Goal: Transaction & Acquisition: Purchase product/service

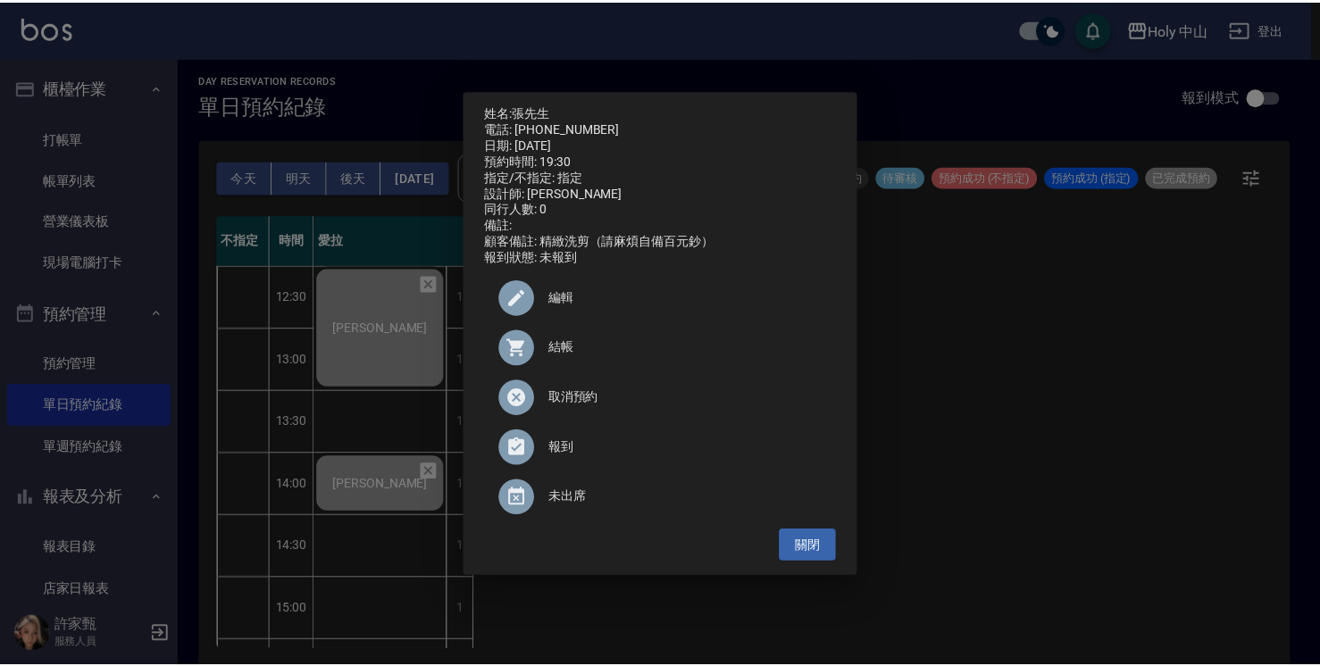
scroll to position [692, 0]
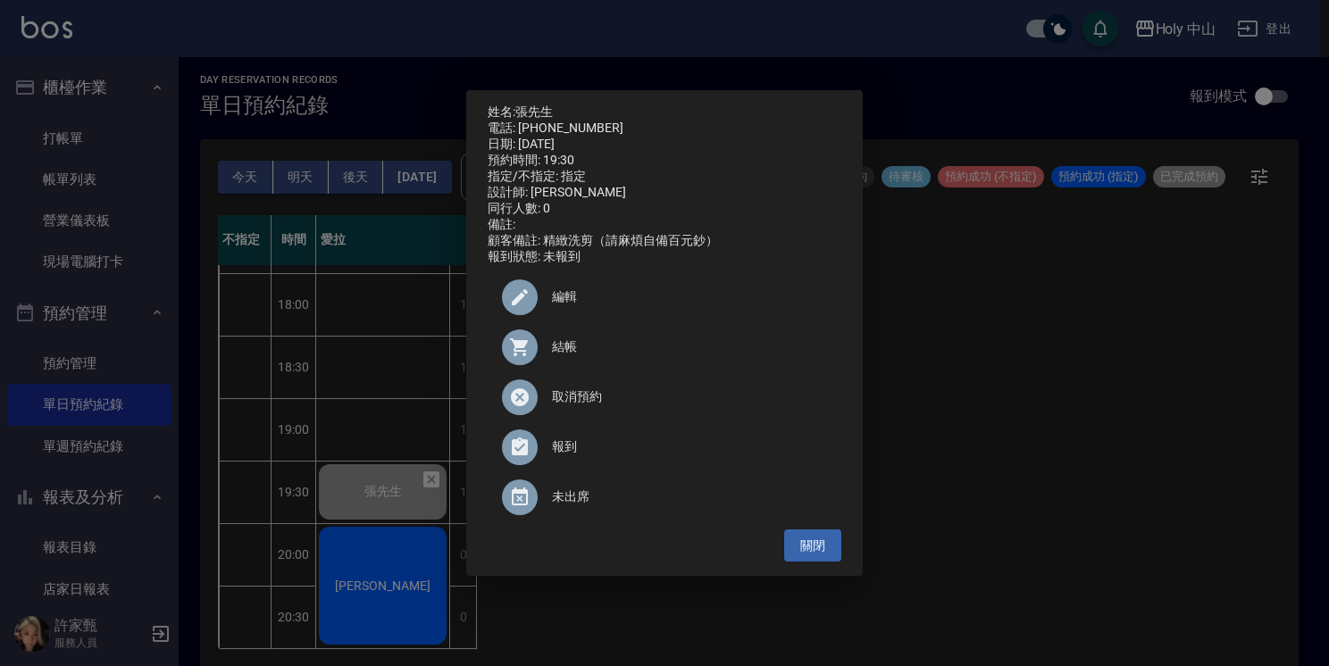
click at [1090, 416] on div "姓名: 張先生 電話: 0930990687 日期: 2025/10/09 預約時間: 19:30 指定/不指定: 指定 設計師: 愛拉 同行人數: 0 備註…" at bounding box center [664, 333] width 1329 height 666
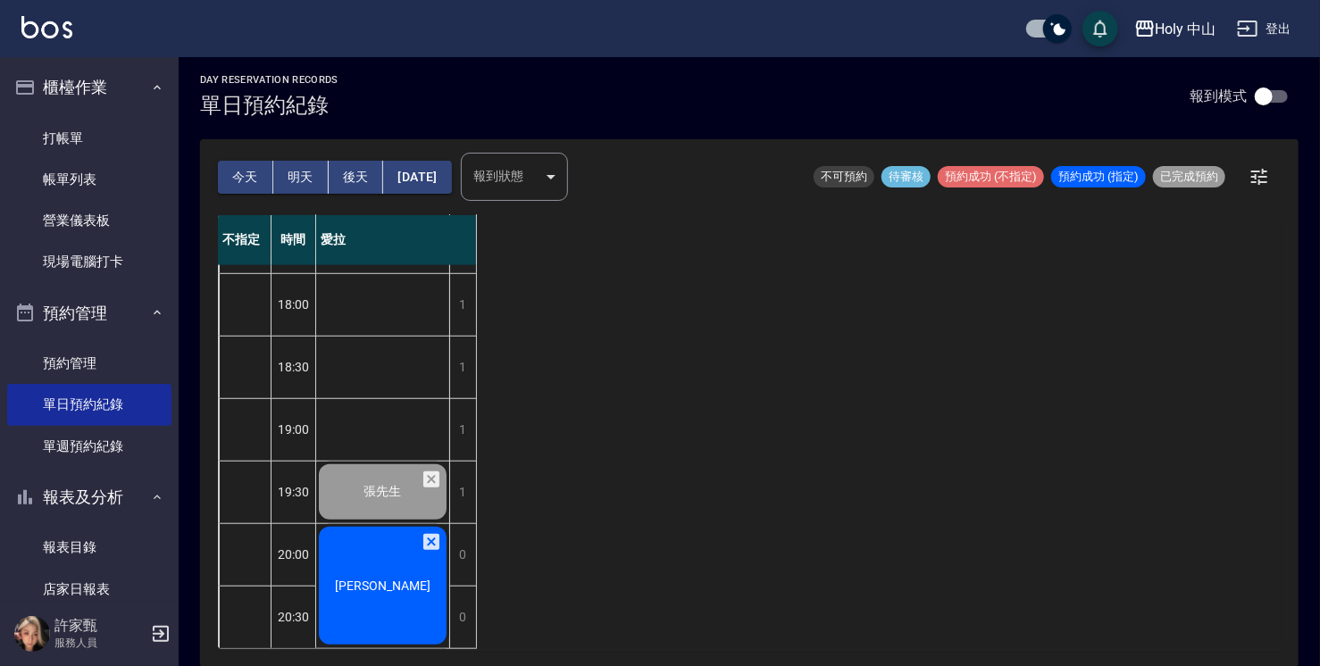
click at [418, 593] on div "[PERSON_NAME]" at bounding box center [382, 585] width 133 height 123
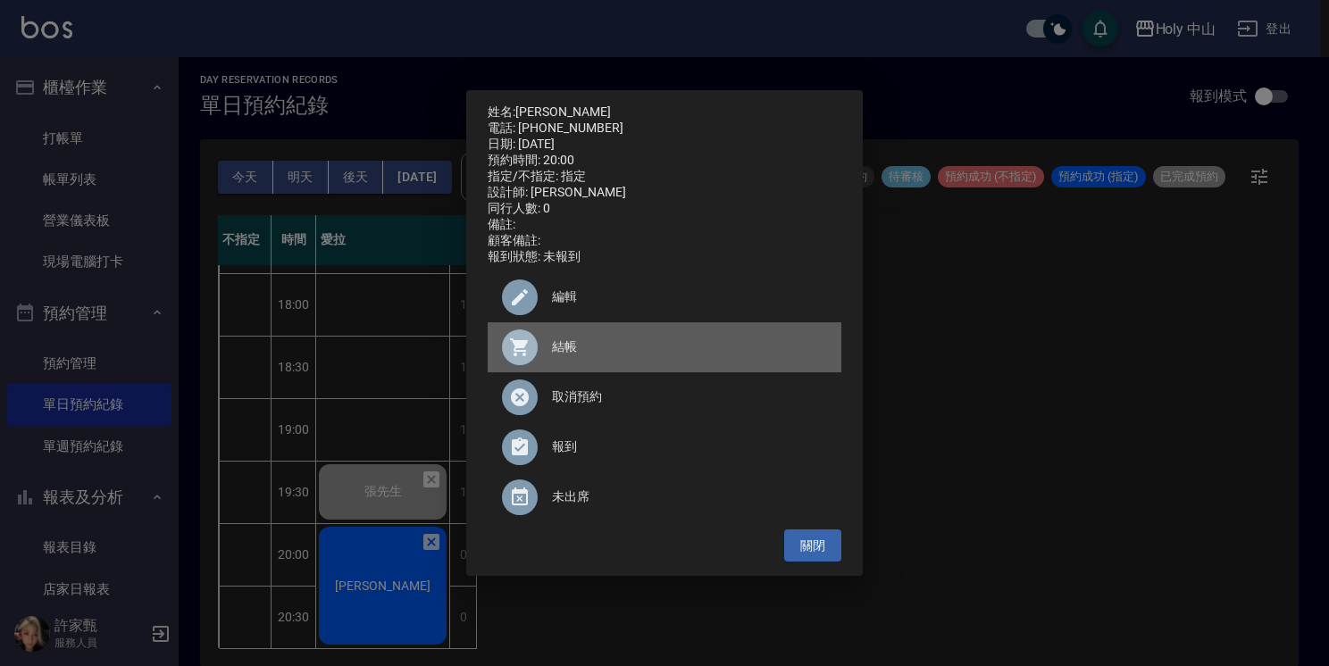
click at [559, 354] on span "結帳" at bounding box center [689, 347] width 275 height 19
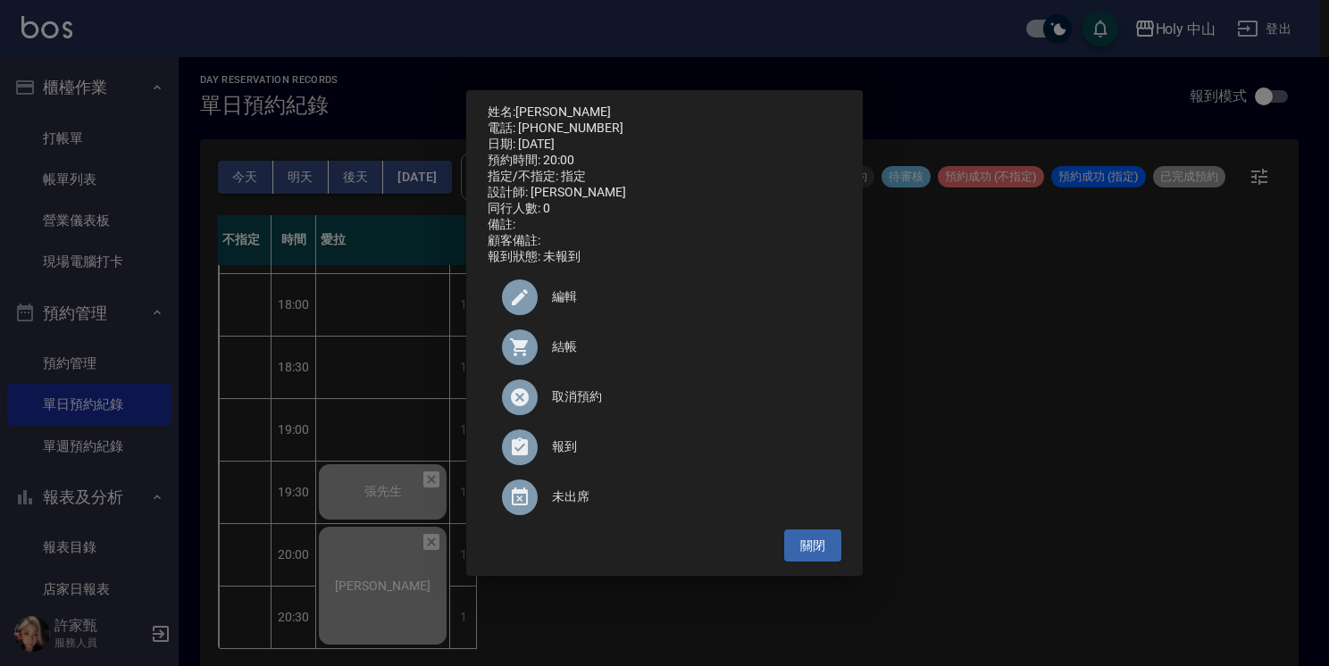
click at [1002, 342] on div "姓名: 何昱賢 電話: 0953261155 日期: 2025/10/09 預約時間: 20:00 指定/不指定: 指定 設計師: 愛拉 同行人數: 0 備註…" at bounding box center [664, 333] width 1329 height 666
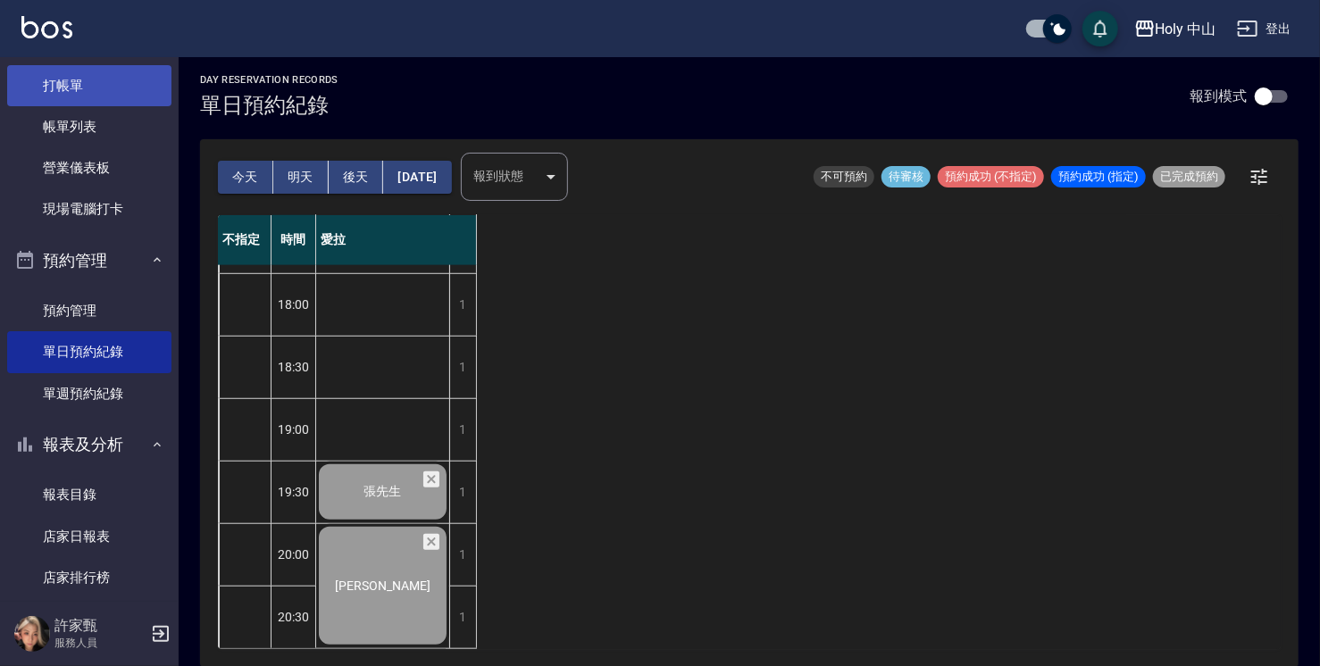
scroll to position [0, 0]
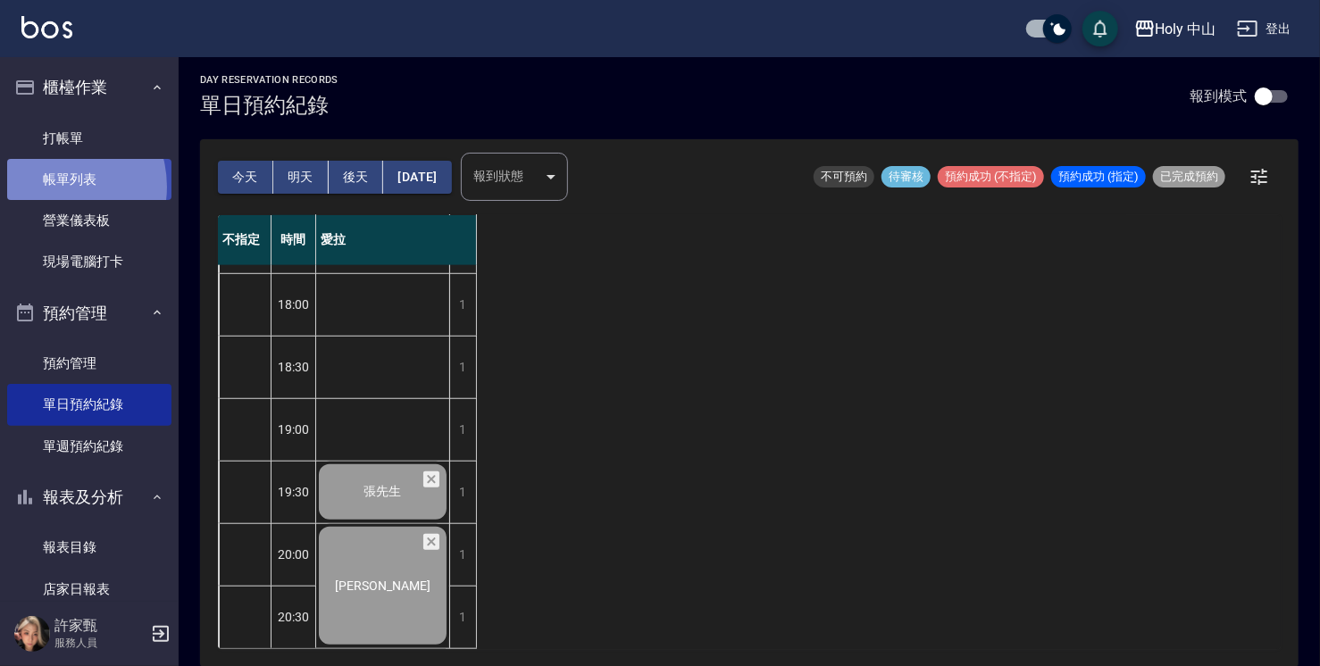
click at [53, 187] on link "帳單列表" at bounding box center [89, 179] width 164 height 41
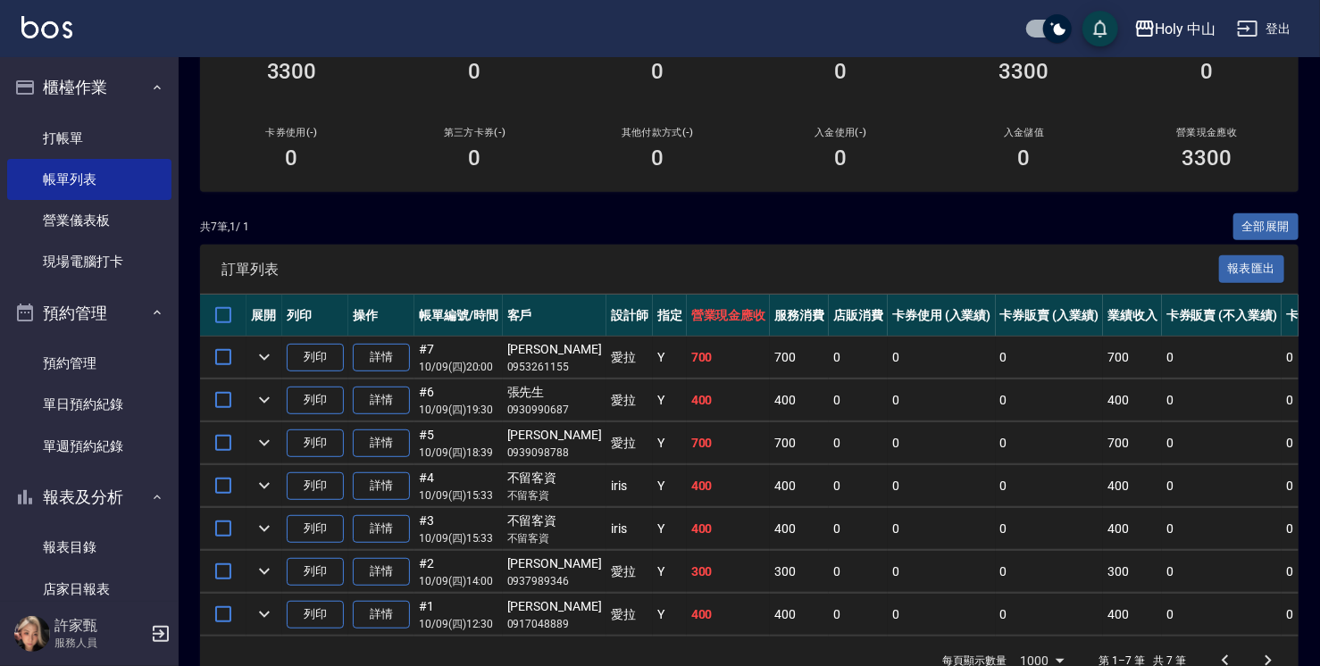
scroll to position [268, 0]
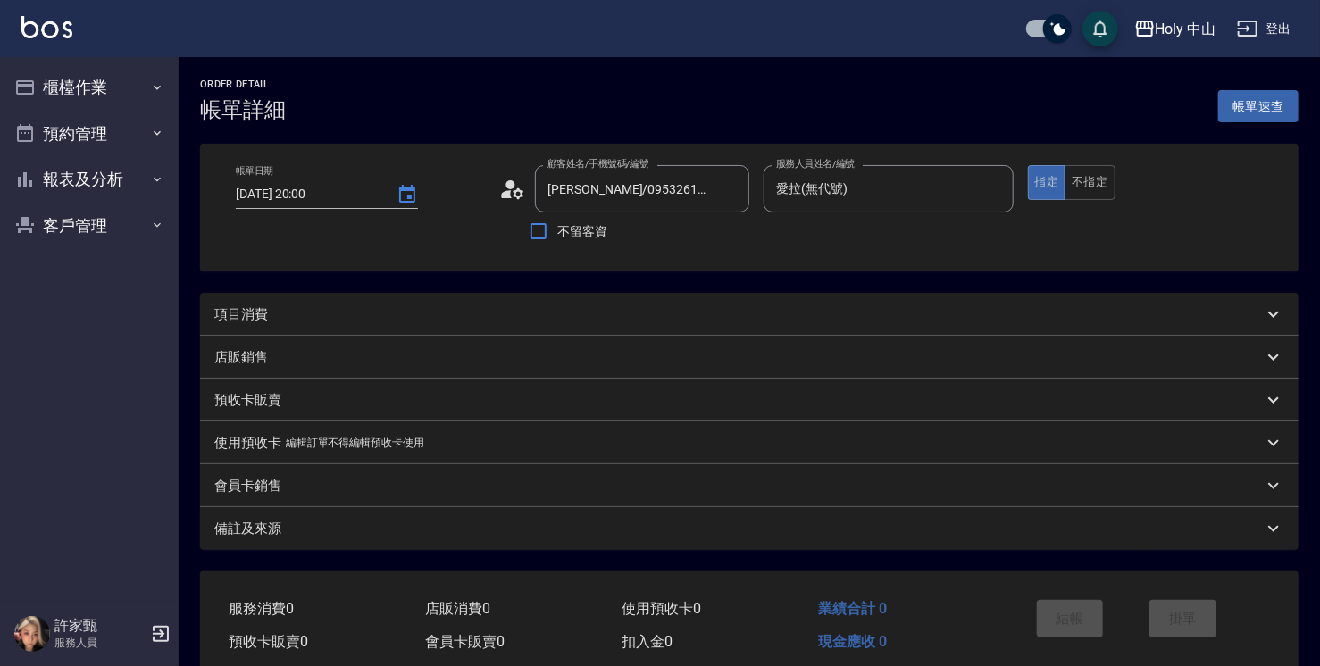
click at [266, 319] on p "項目消費" at bounding box center [241, 314] width 54 height 19
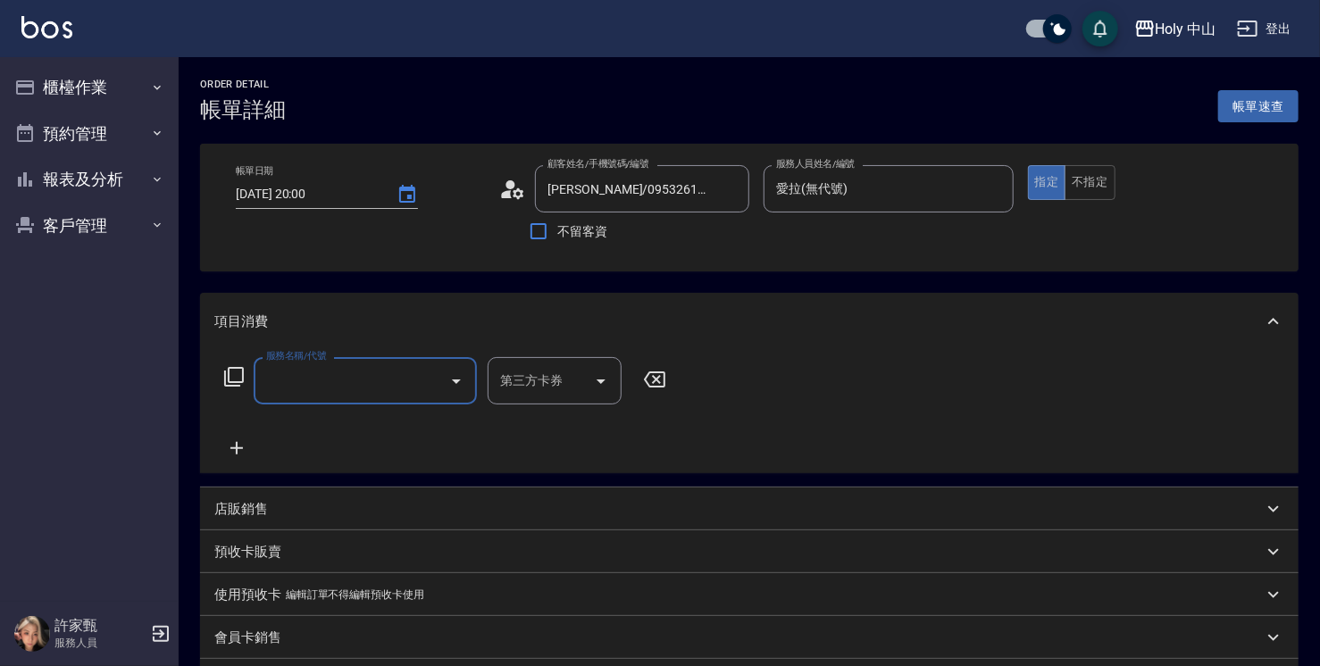
click at [382, 384] on input "服務名稱/代號" at bounding box center [352, 380] width 180 height 31
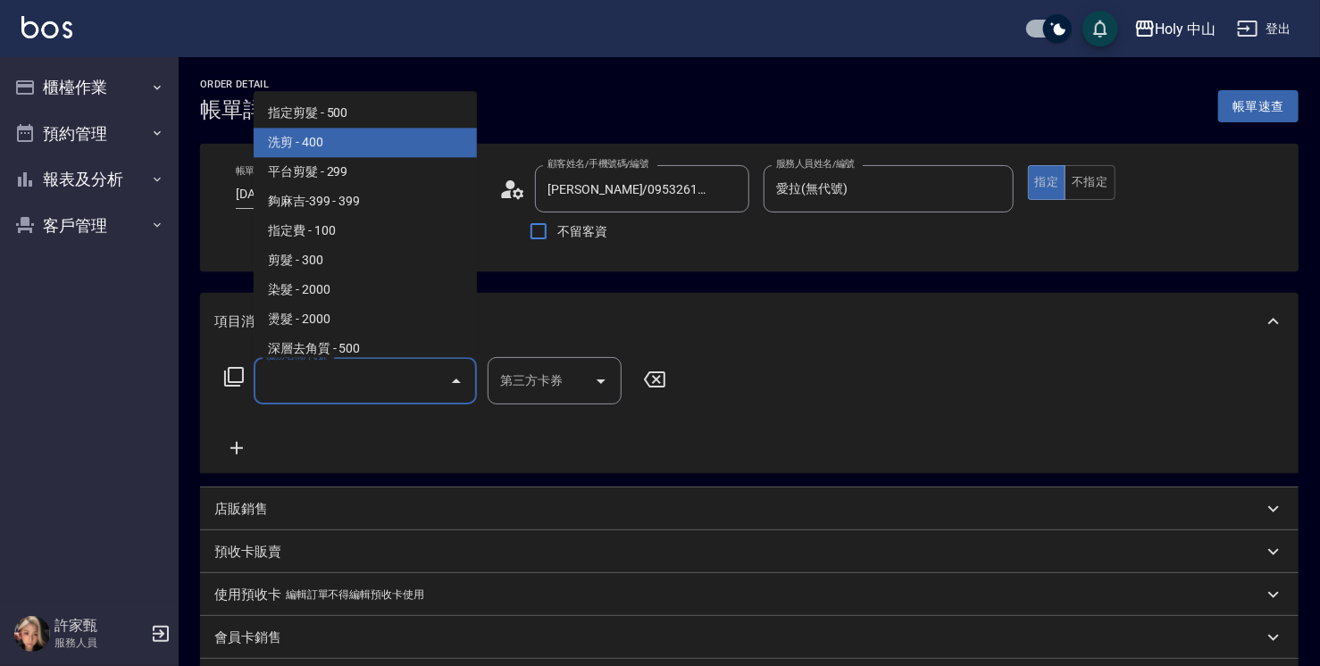
click at [331, 141] on span "洗剪 - 400" at bounding box center [365, 142] width 223 height 29
type input "洗剪(3)"
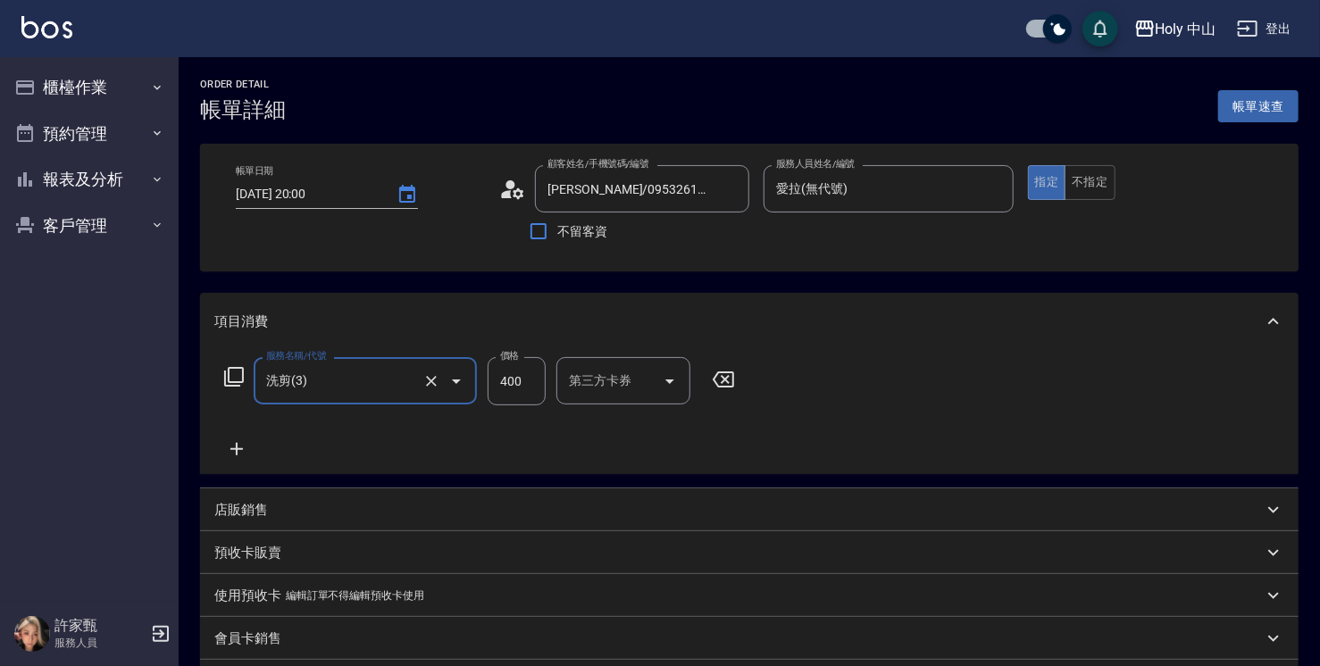
click at [514, 389] on input "400" at bounding box center [517, 381] width 58 height 48
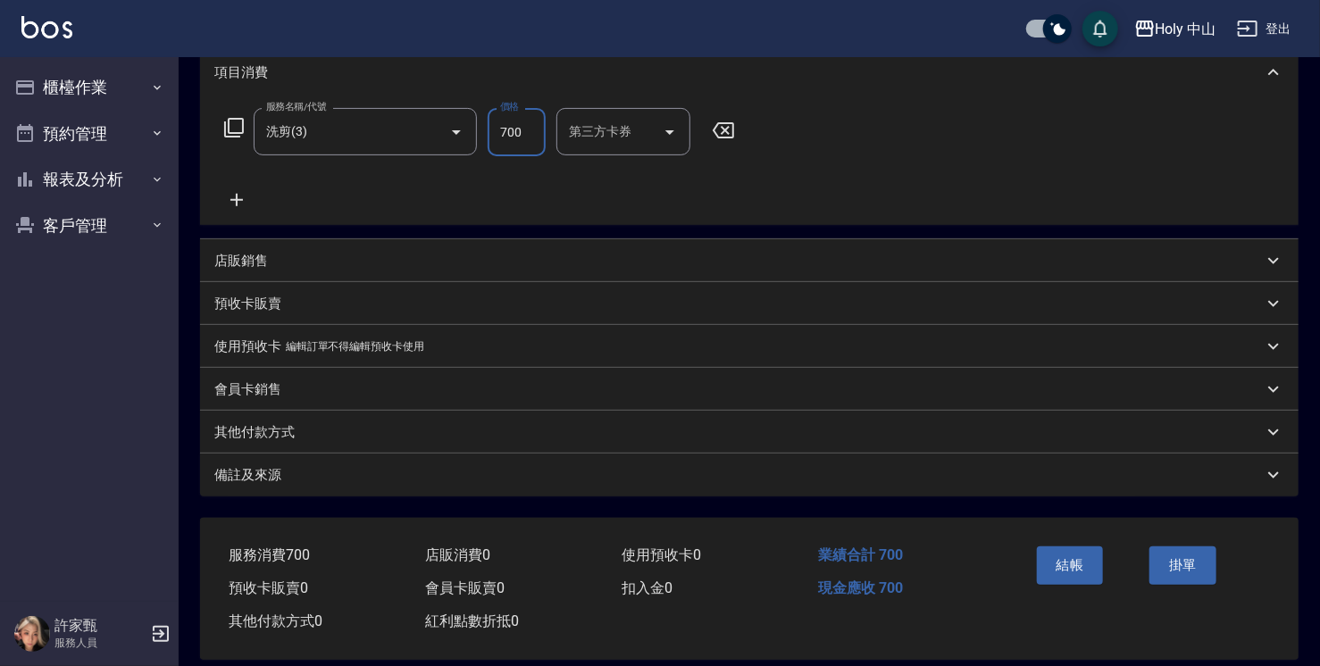
scroll to position [268, 0]
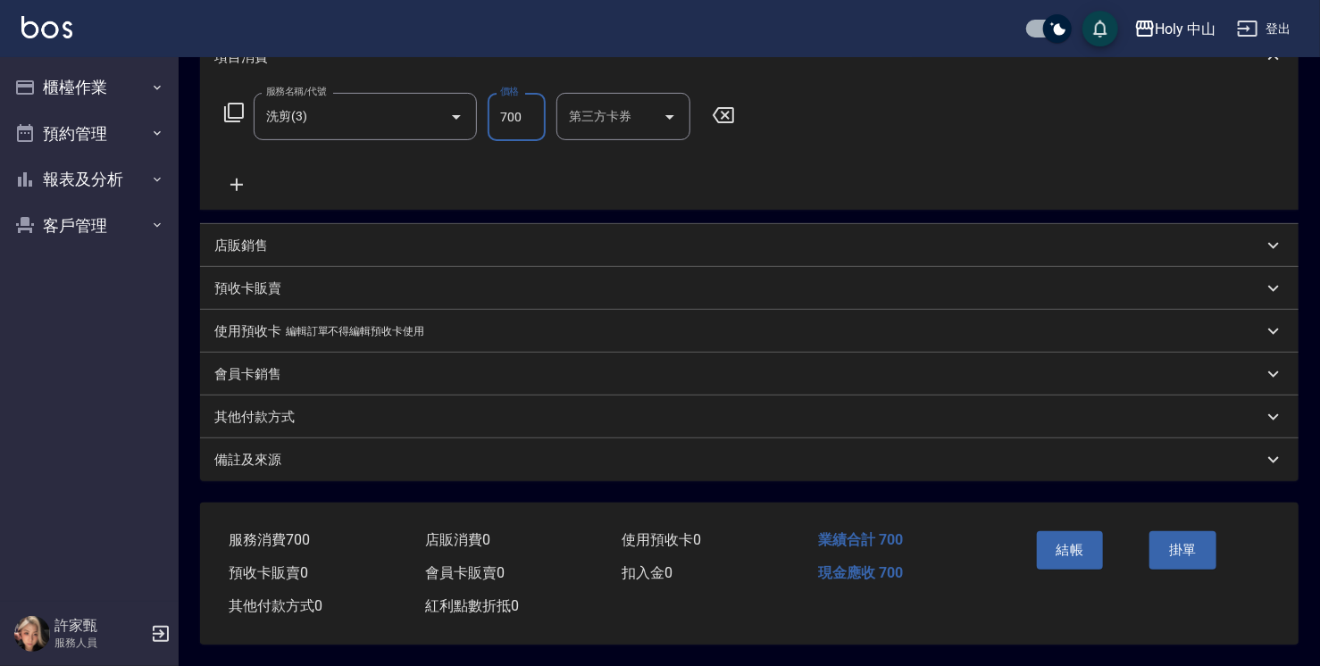
type input "700"
click at [447, 456] on div "備註及來源" at bounding box center [738, 460] width 1048 height 19
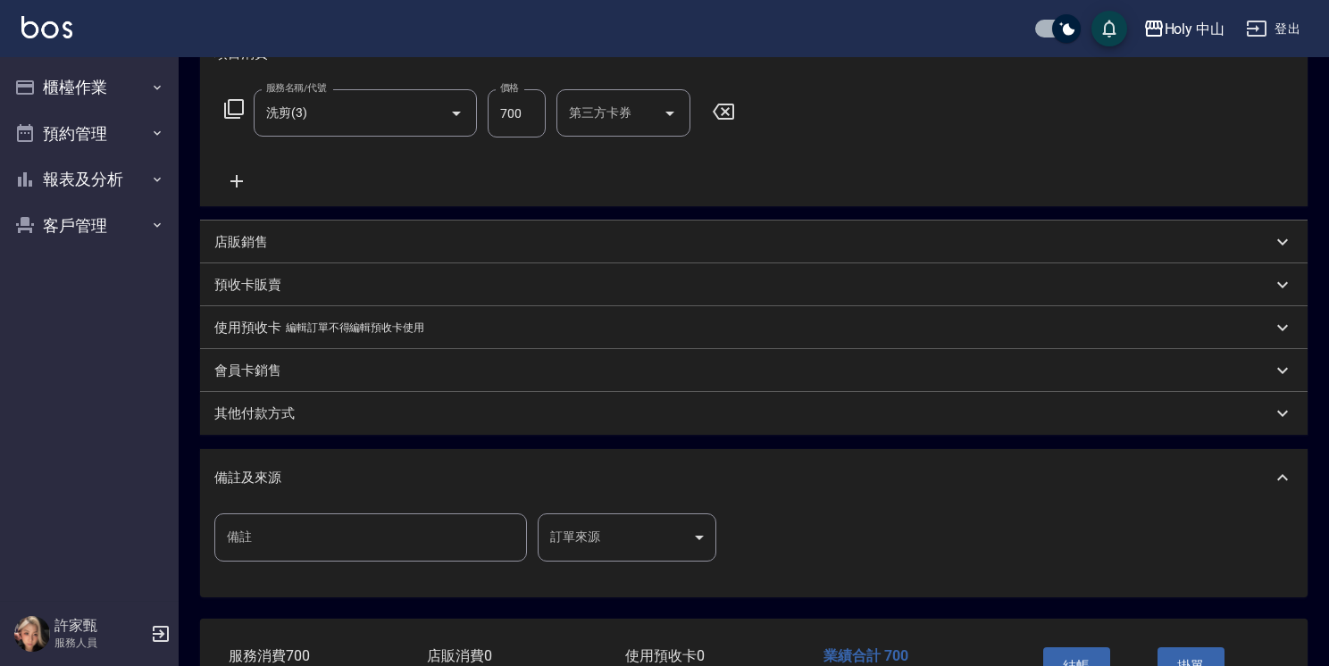
click at [559, 541] on body "Holy 中山 登出 櫃檯作業 打帳單 帳單列表 營業儀表板 現場電腦打卡 預約管理 預約管理 單日預約紀錄 單週預約紀錄 報表及分析 報表目錄 店家日報表 …" at bounding box center [664, 257] width 1329 height 1050
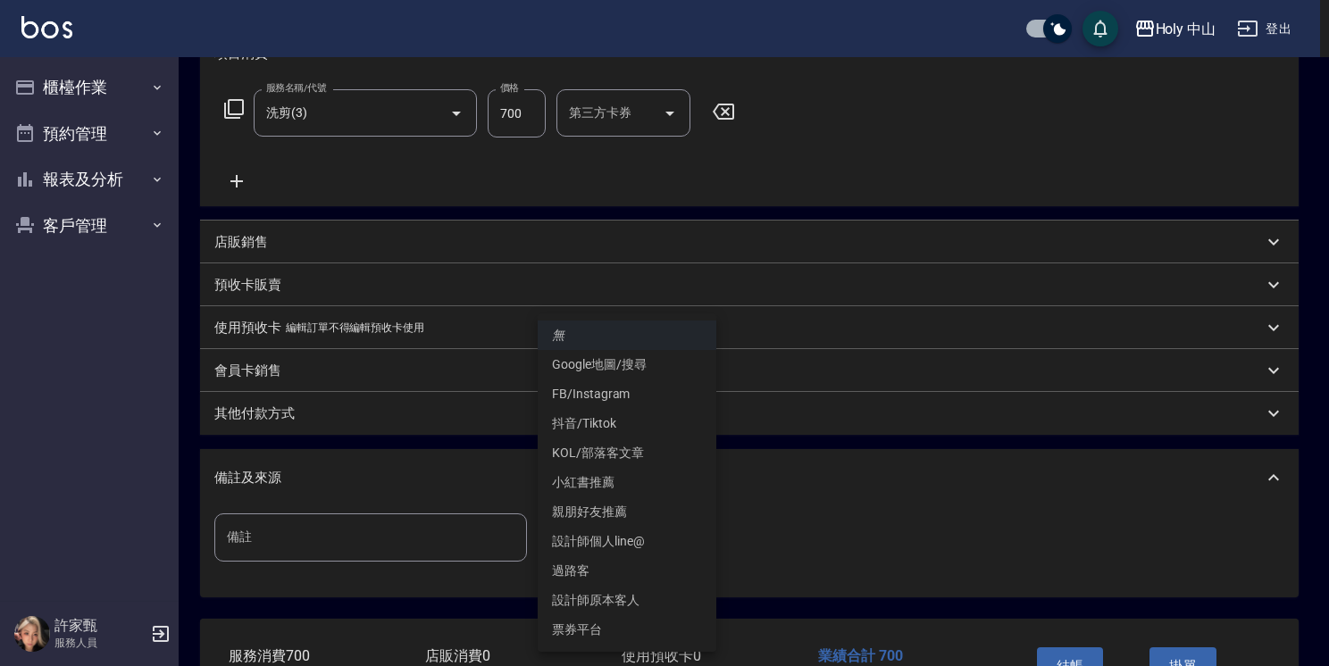
click at [631, 606] on li "設計師原本客人" at bounding box center [627, 600] width 179 height 29
type input "設計師原本客人"
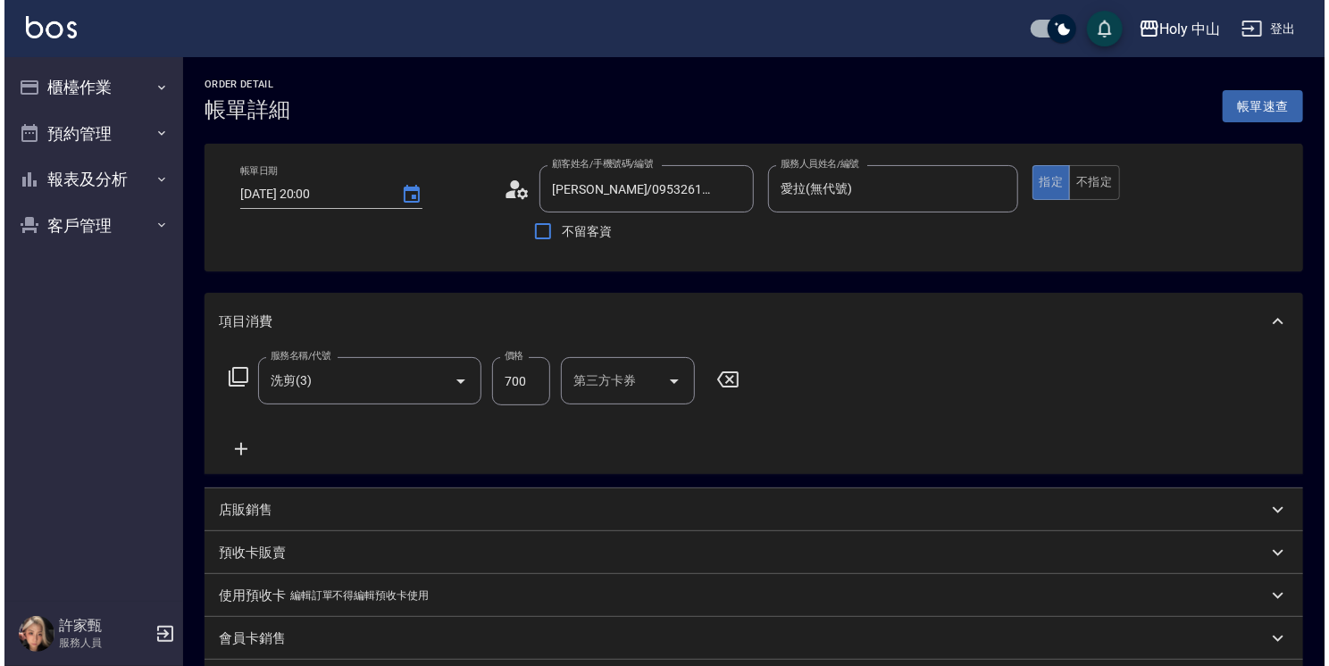
scroll to position [389, 0]
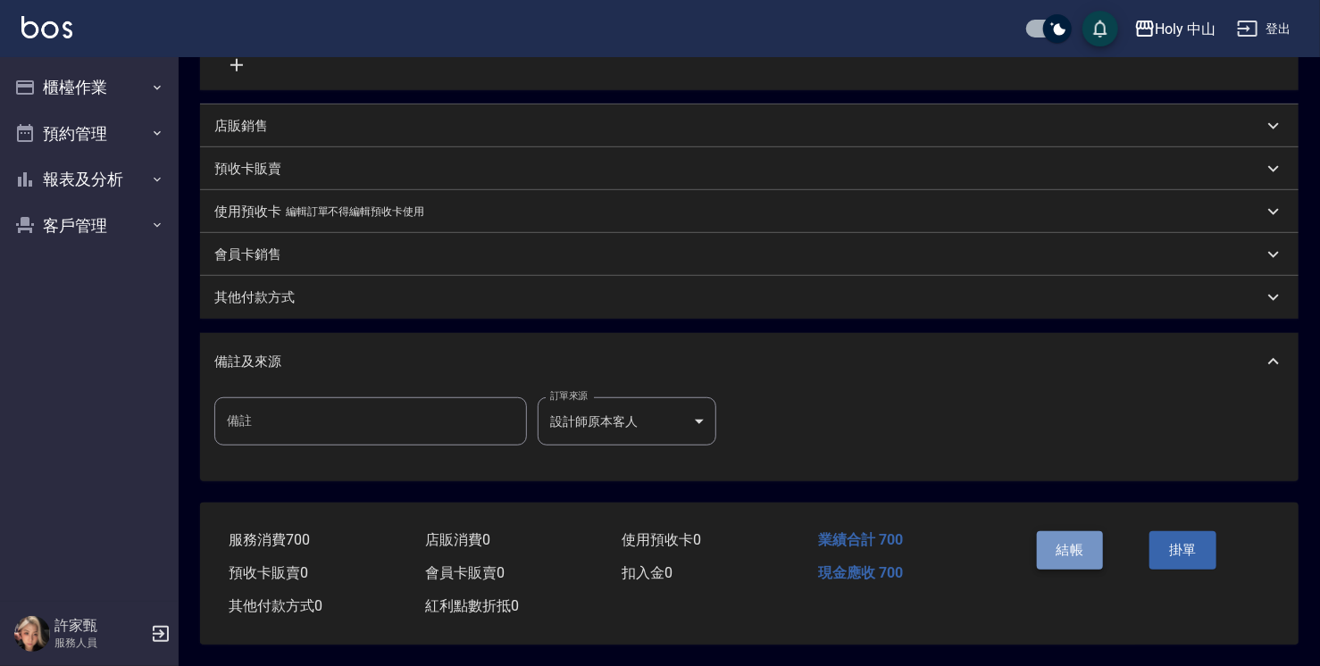
click at [1053, 539] on button "結帳" at bounding box center [1070, 550] width 67 height 38
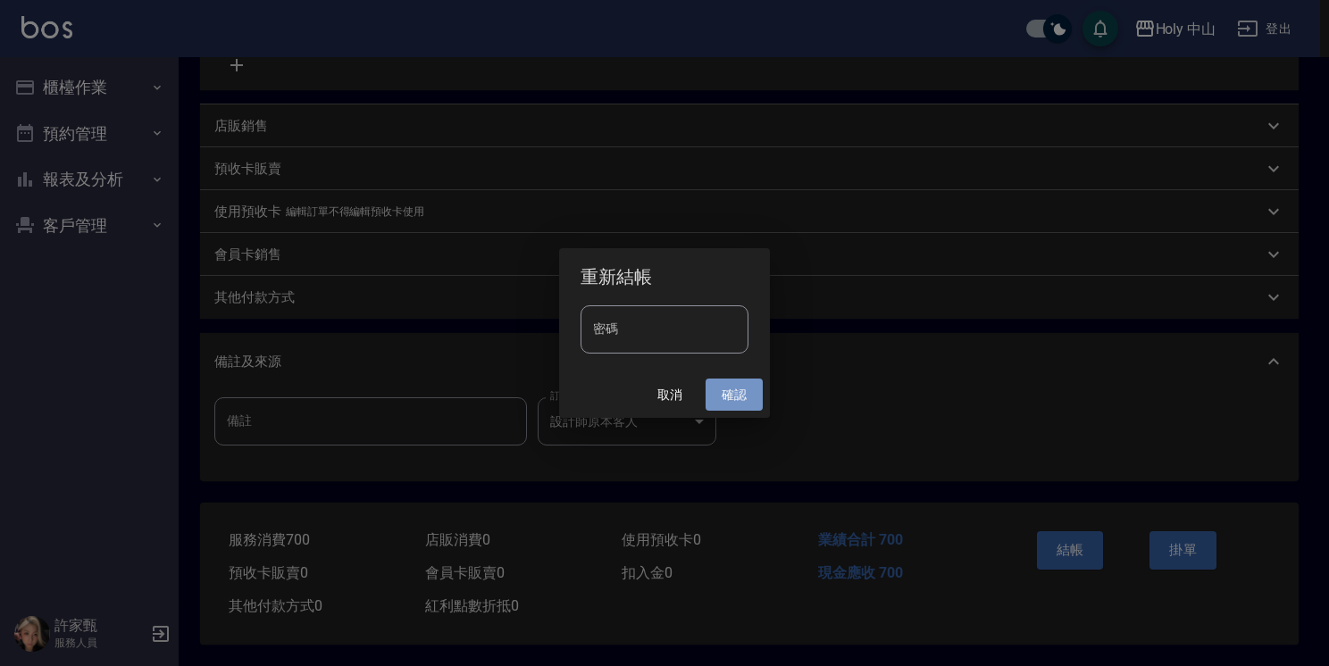
click at [735, 392] on button "確認" at bounding box center [734, 395] width 57 height 33
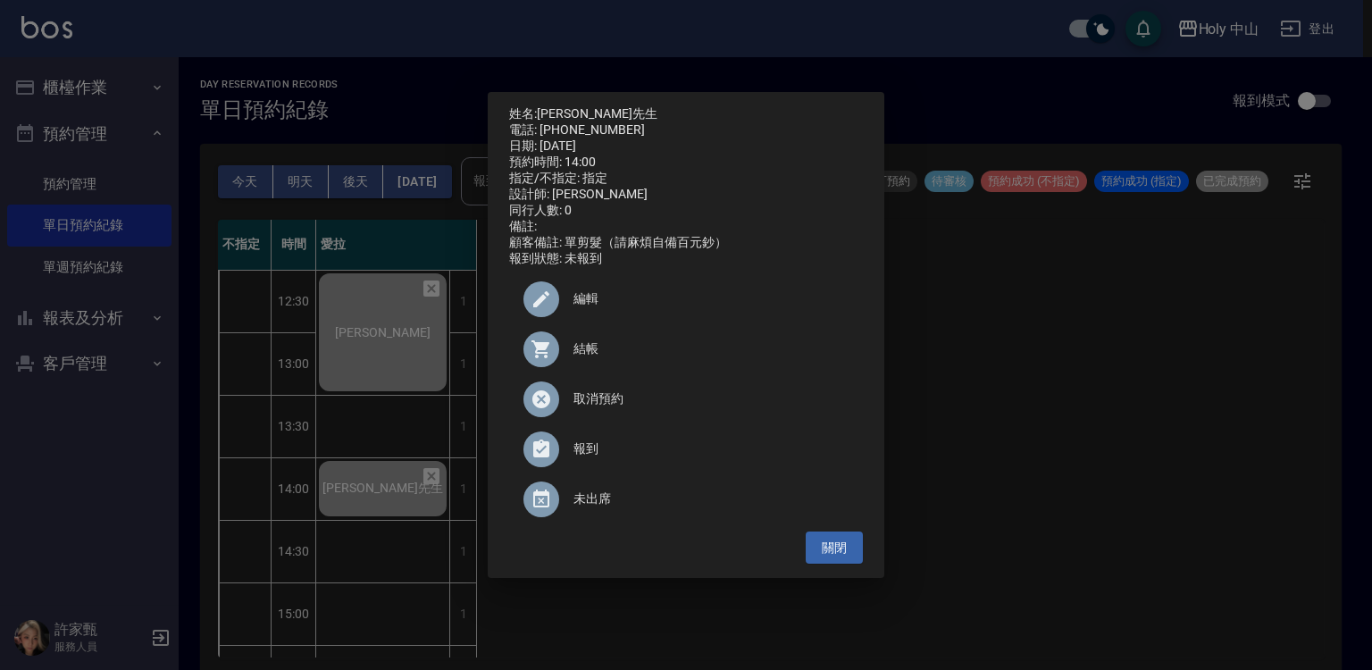
click at [1119, 307] on div "姓名: [PERSON_NAME]先生 電話: [PHONE_NUMBER] 日期: [DATE] 預約時間: 14:00 指定/不指定: 指定 設計師: 愛…" at bounding box center [686, 335] width 1372 height 670
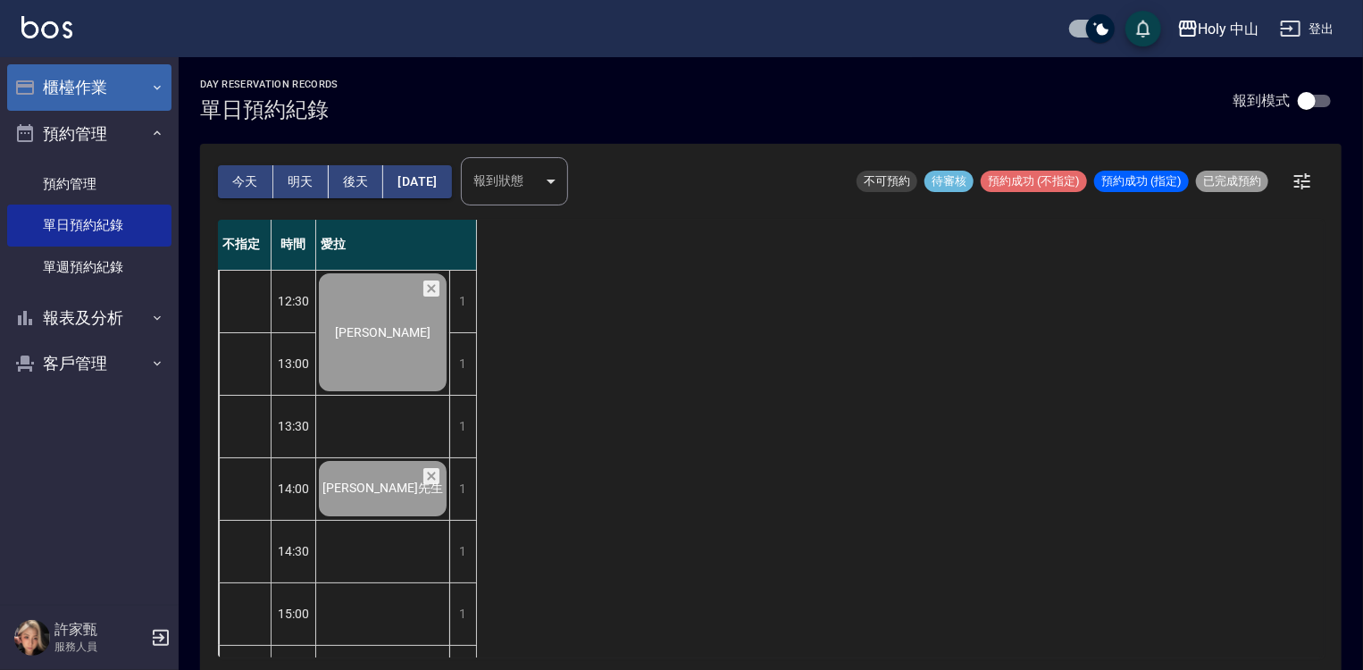
click at [110, 91] on button "櫃檯作業" at bounding box center [89, 87] width 164 height 46
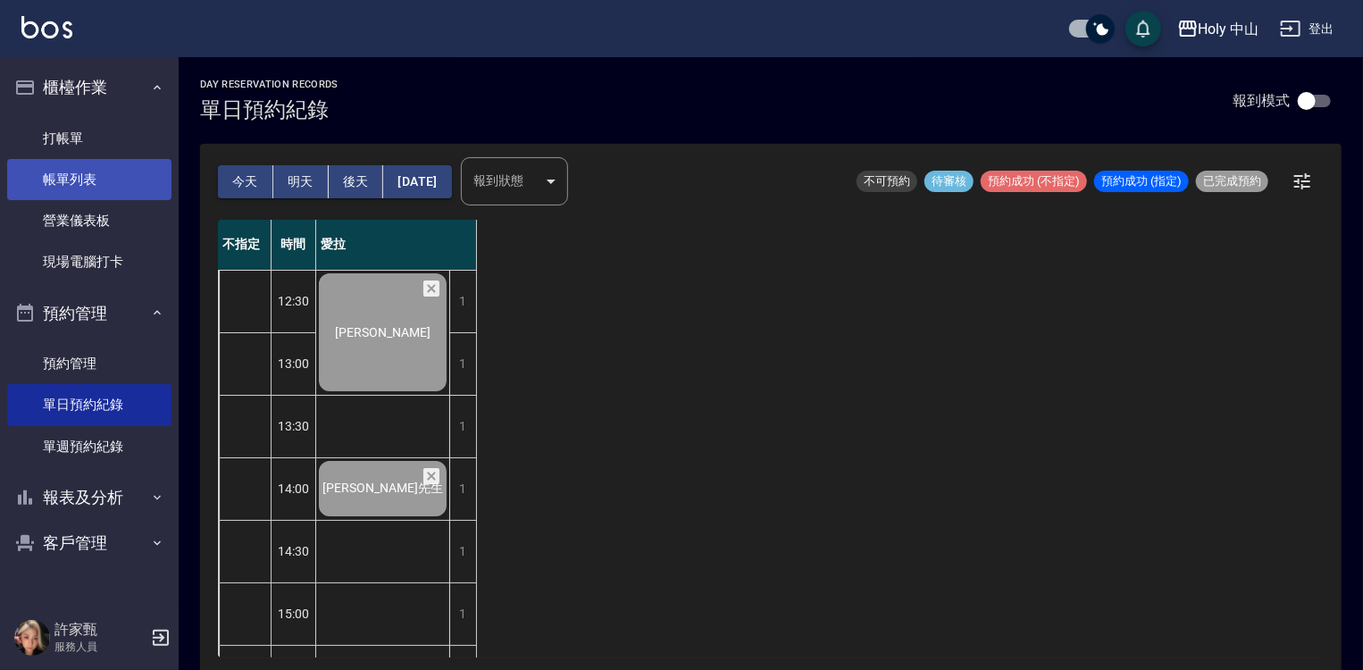
click at [114, 186] on link "帳單列表" at bounding box center [89, 179] width 164 height 41
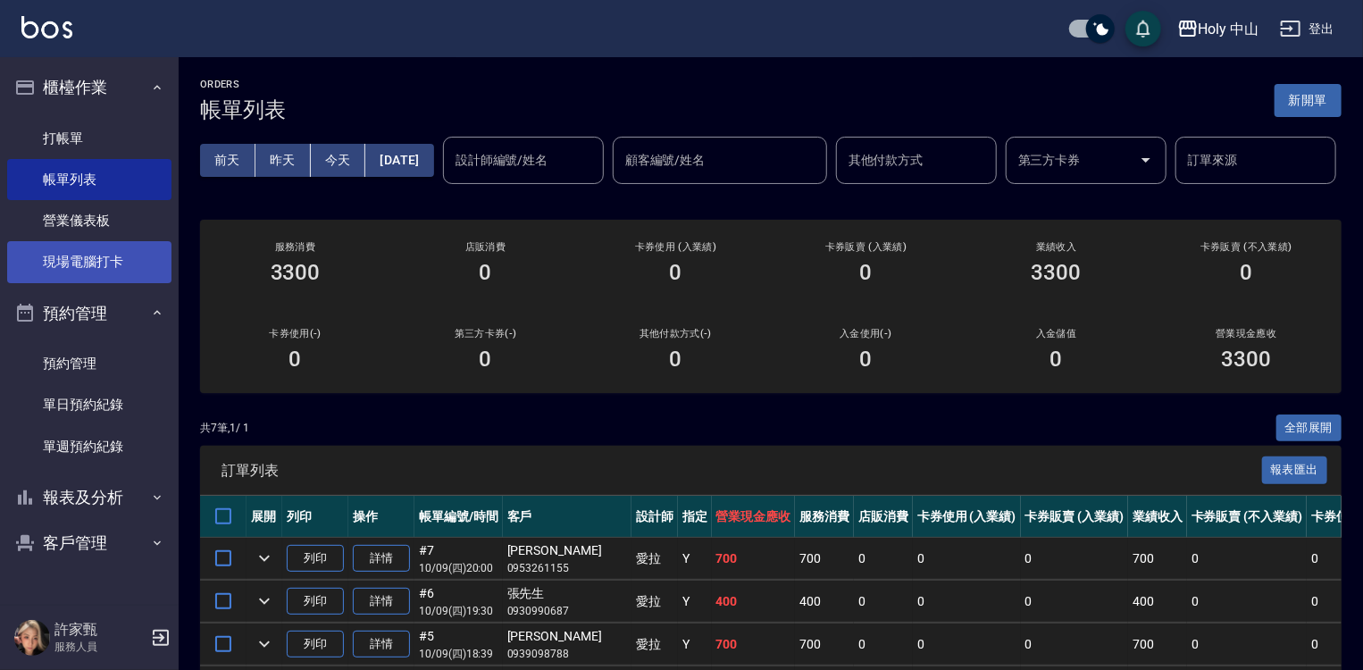
click at [81, 259] on link "現場電腦打卡" at bounding box center [89, 261] width 164 height 41
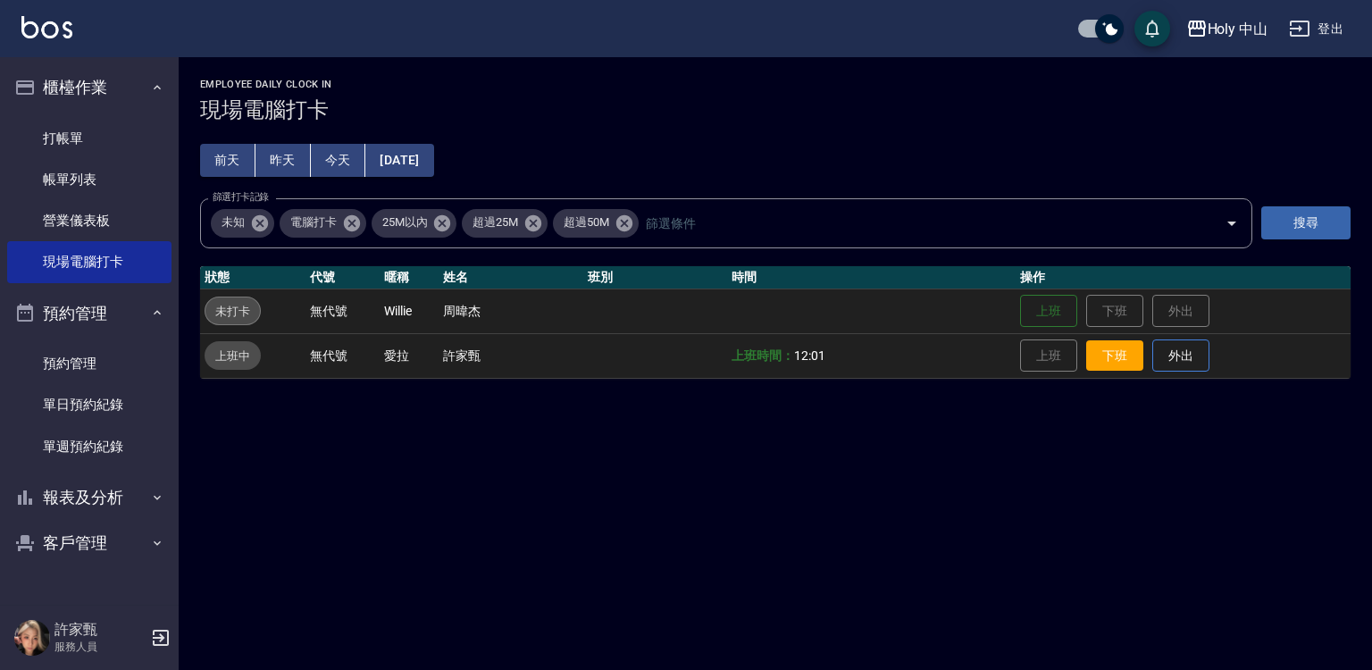
click at [1123, 361] on button "下班" at bounding box center [1114, 355] width 57 height 31
